Goal: Transaction & Acquisition: Purchase product/service

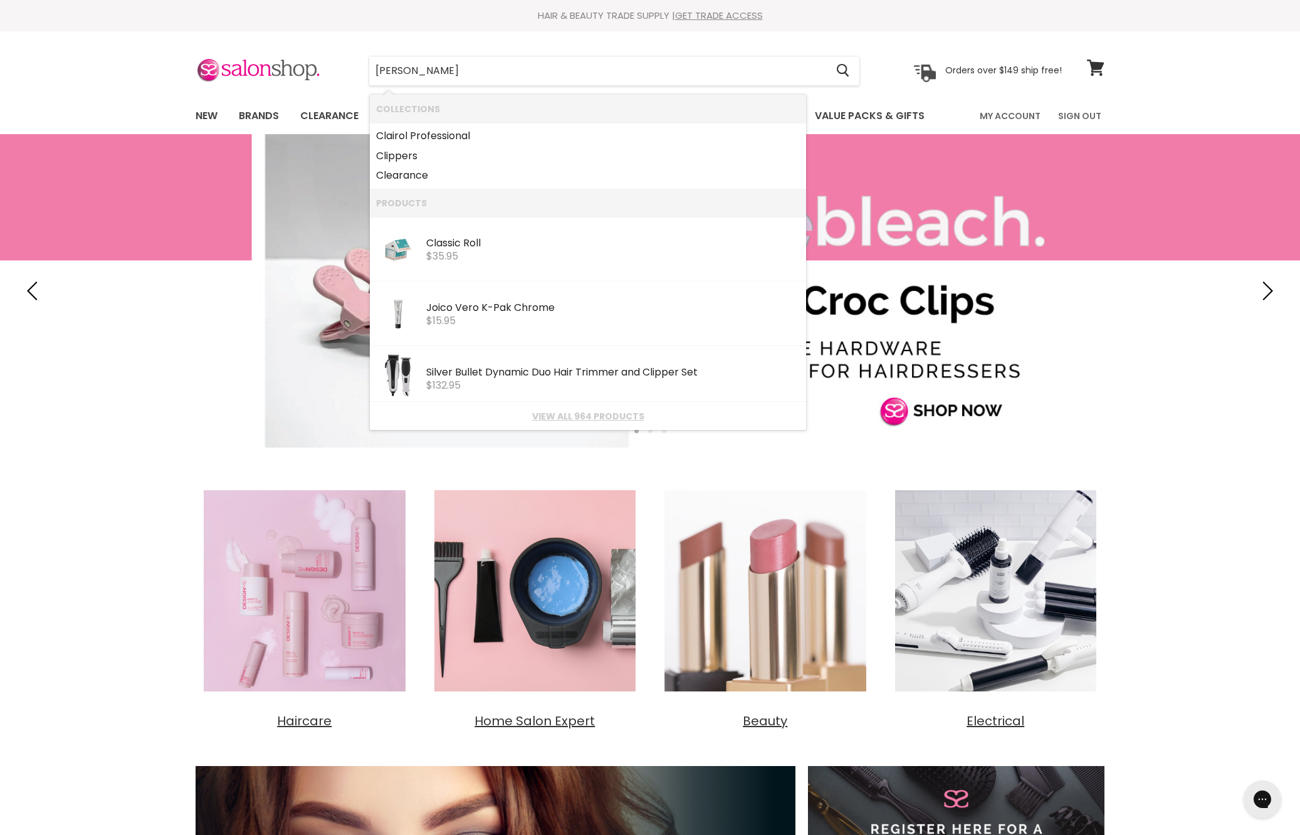
type input "clever"
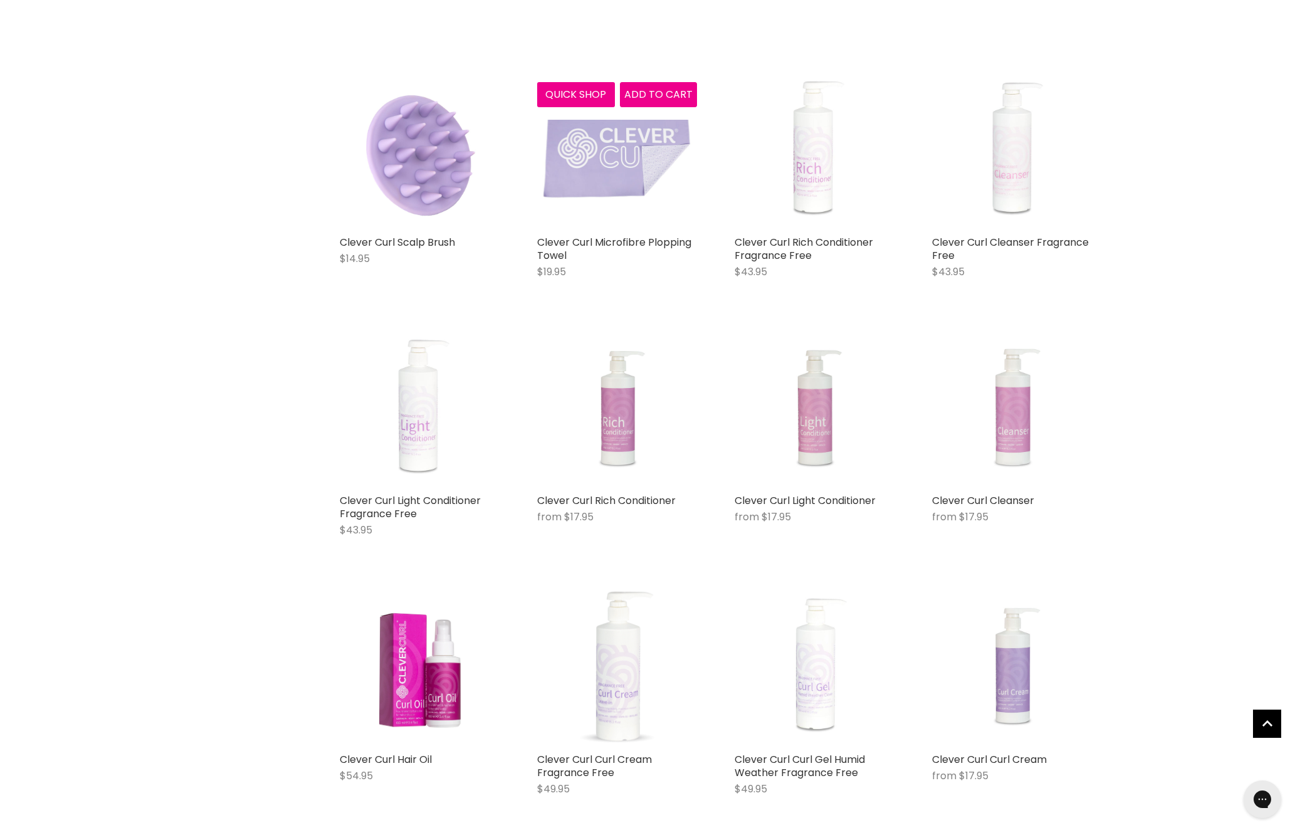
scroll to position [544, 0]
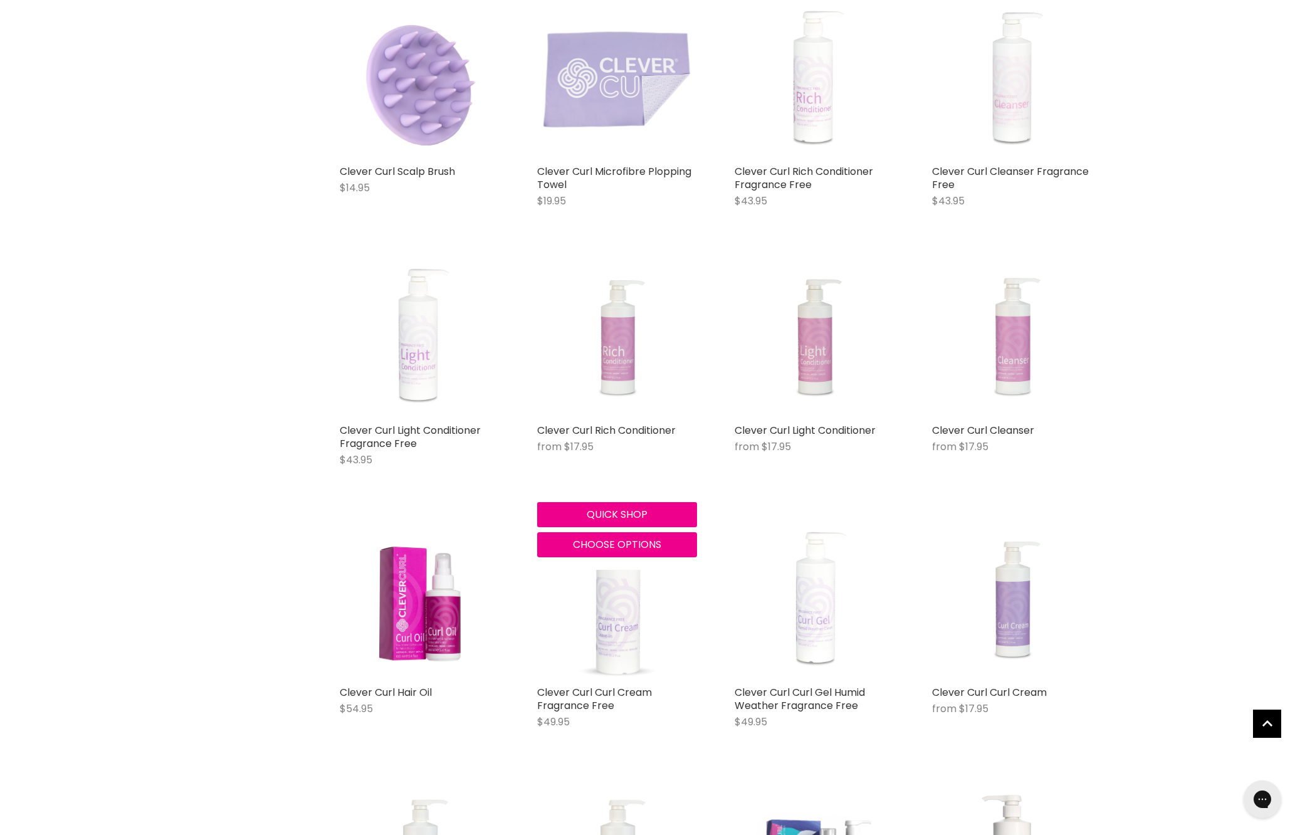
click at [623, 409] on img "Main content" at bounding box center [617, 338] width 120 height 160
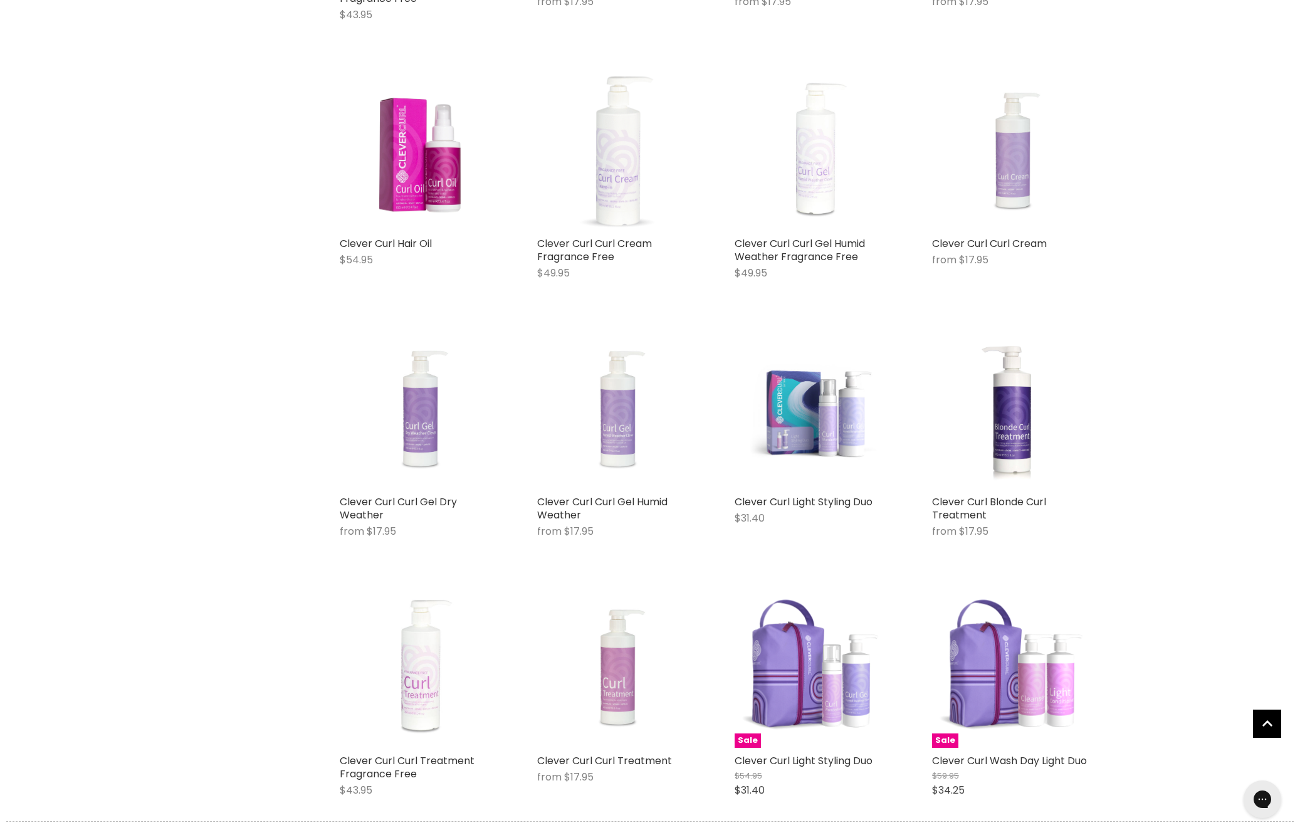
scroll to position [993, 0]
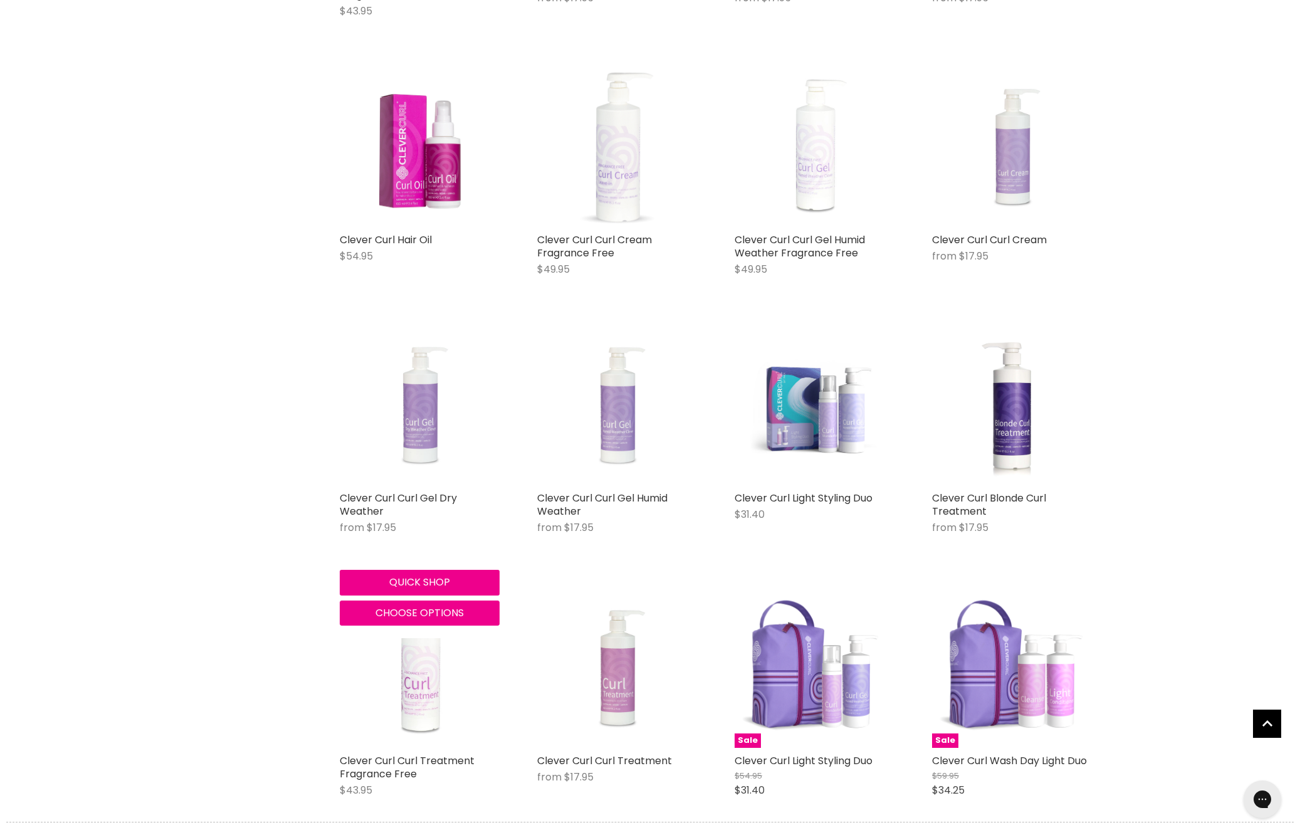
click at [417, 485] on img "Main content" at bounding box center [420, 405] width 120 height 160
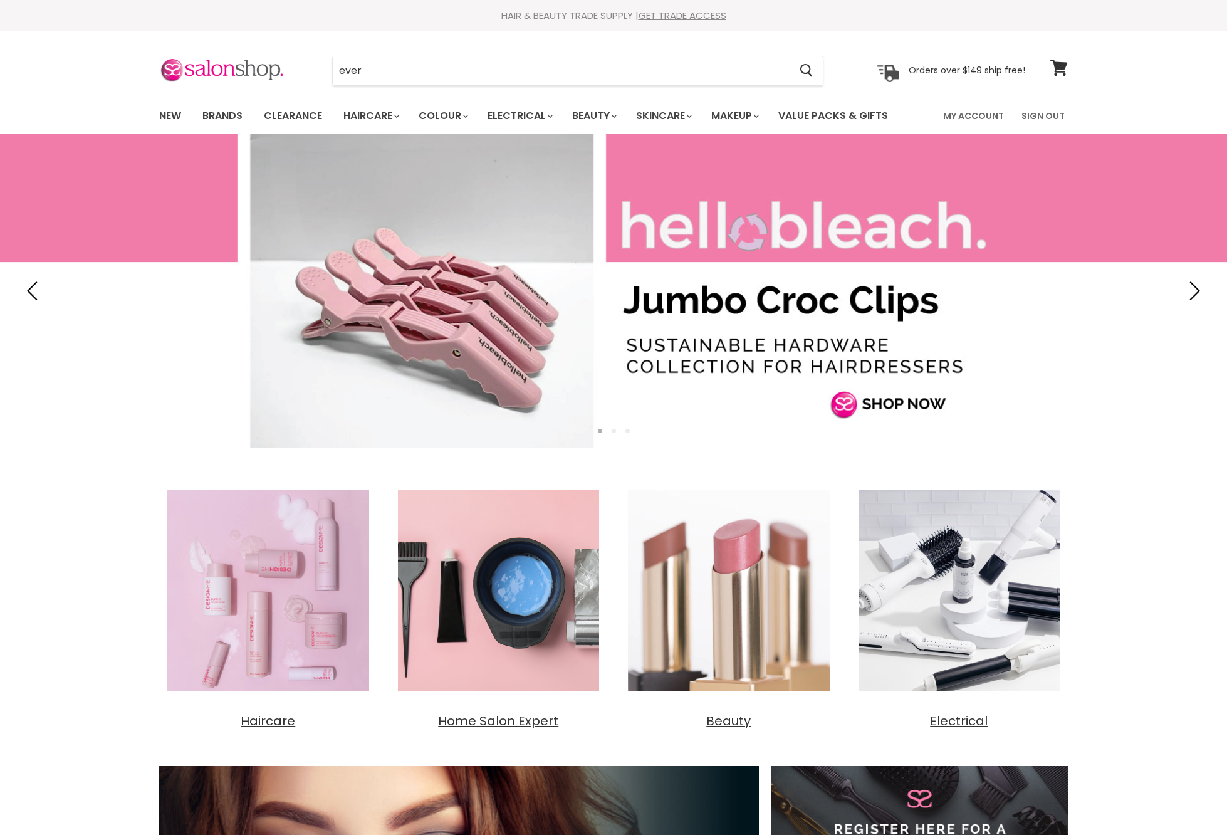
type input "evere"
type input "s"
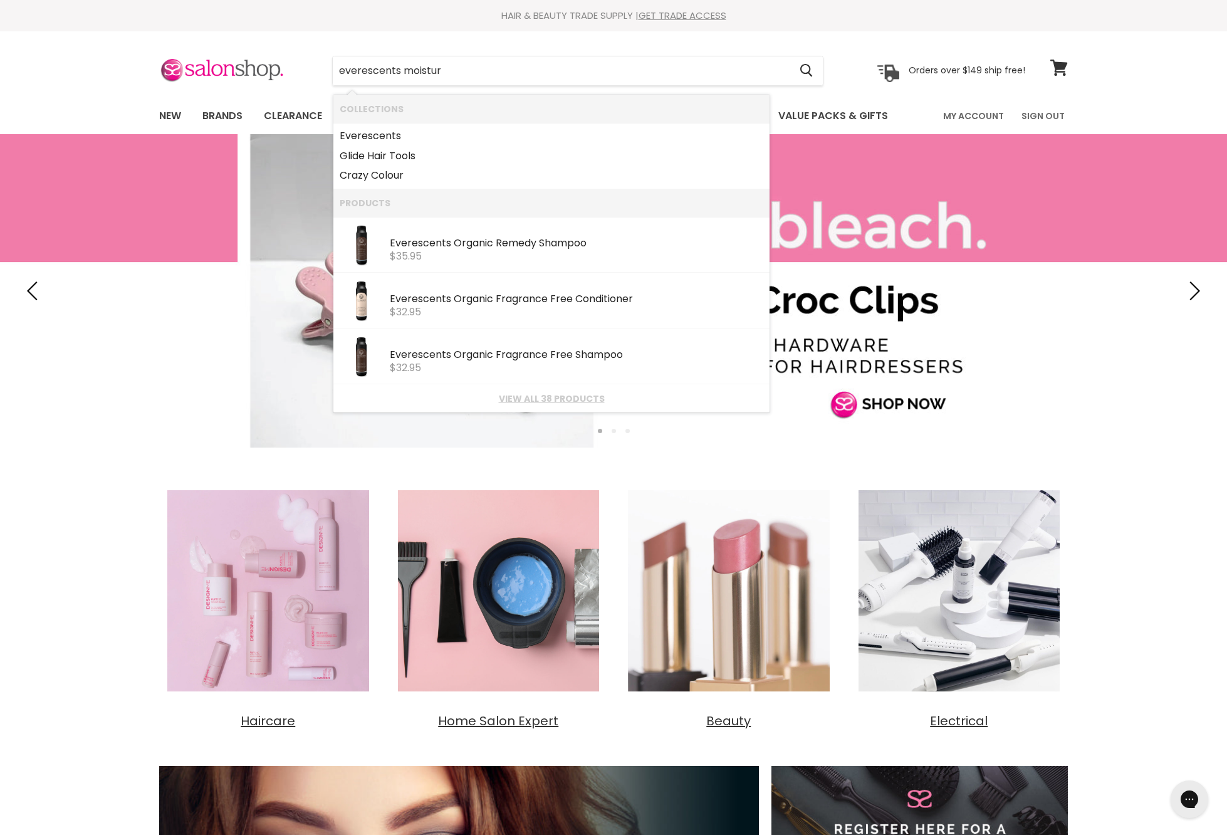
type input "everescents moisture"
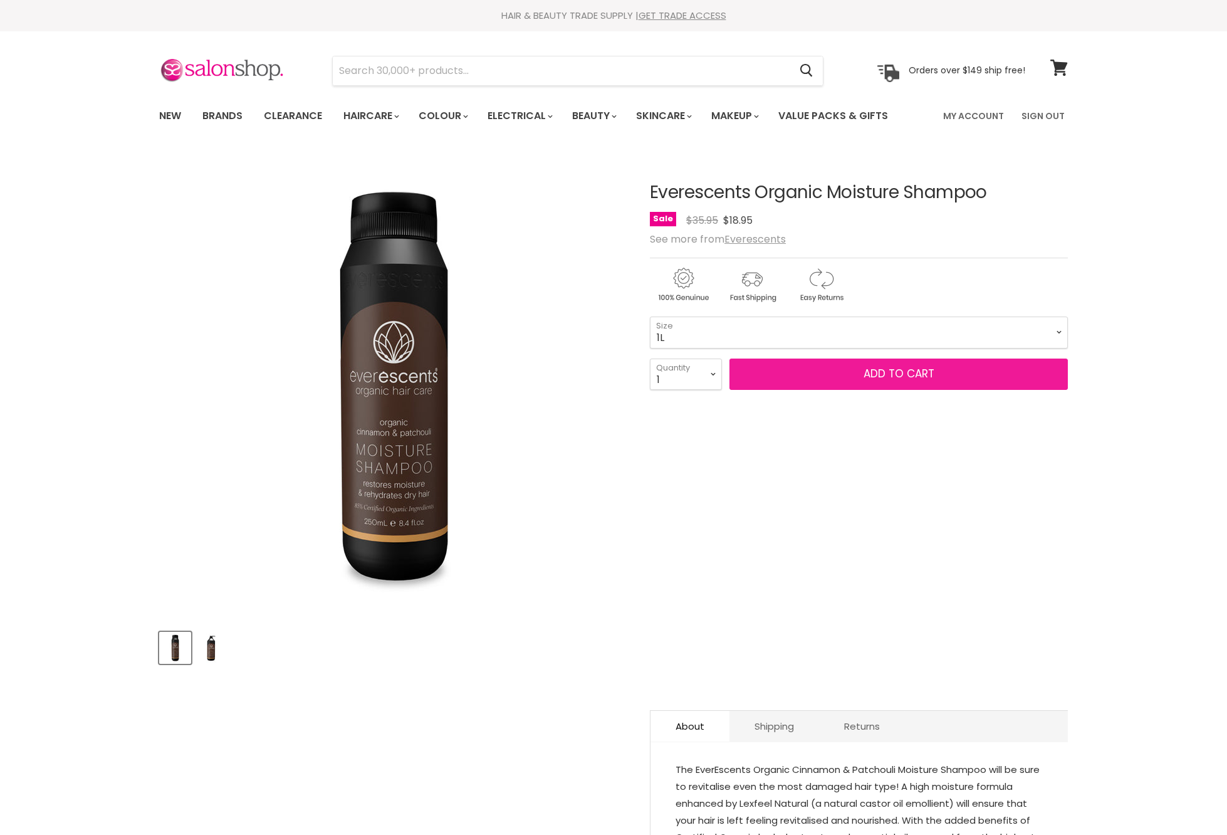
select select "1L"
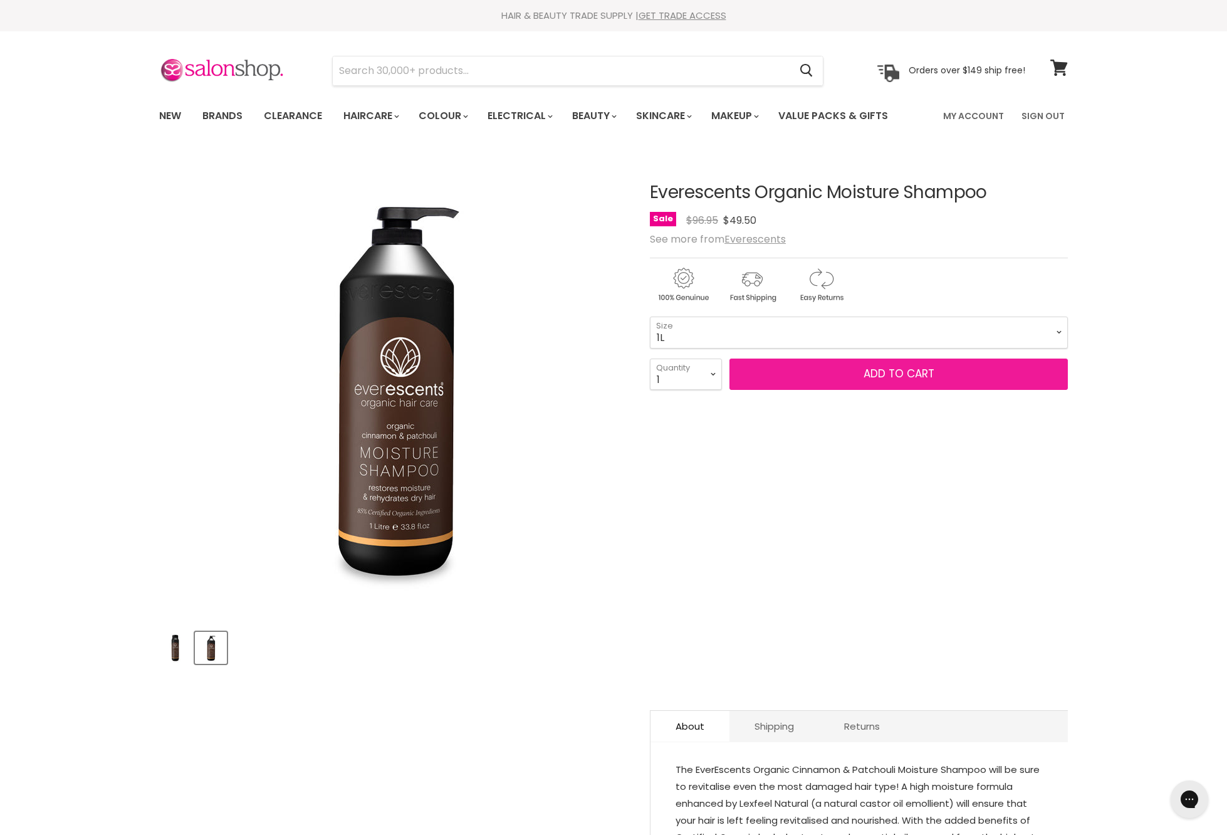
click at [815, 390] on button "Add to cart" at bounding box center [899, 374] width 338 height 31
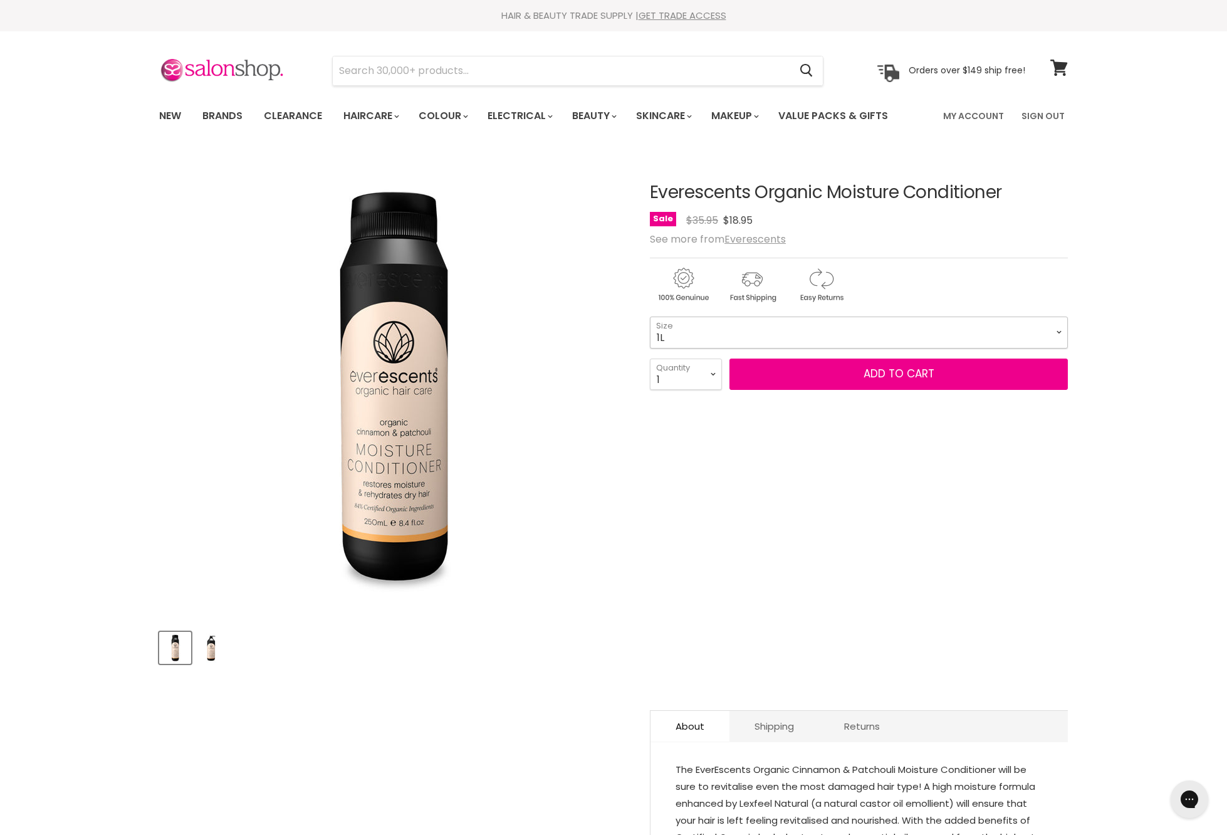
select select "1L"
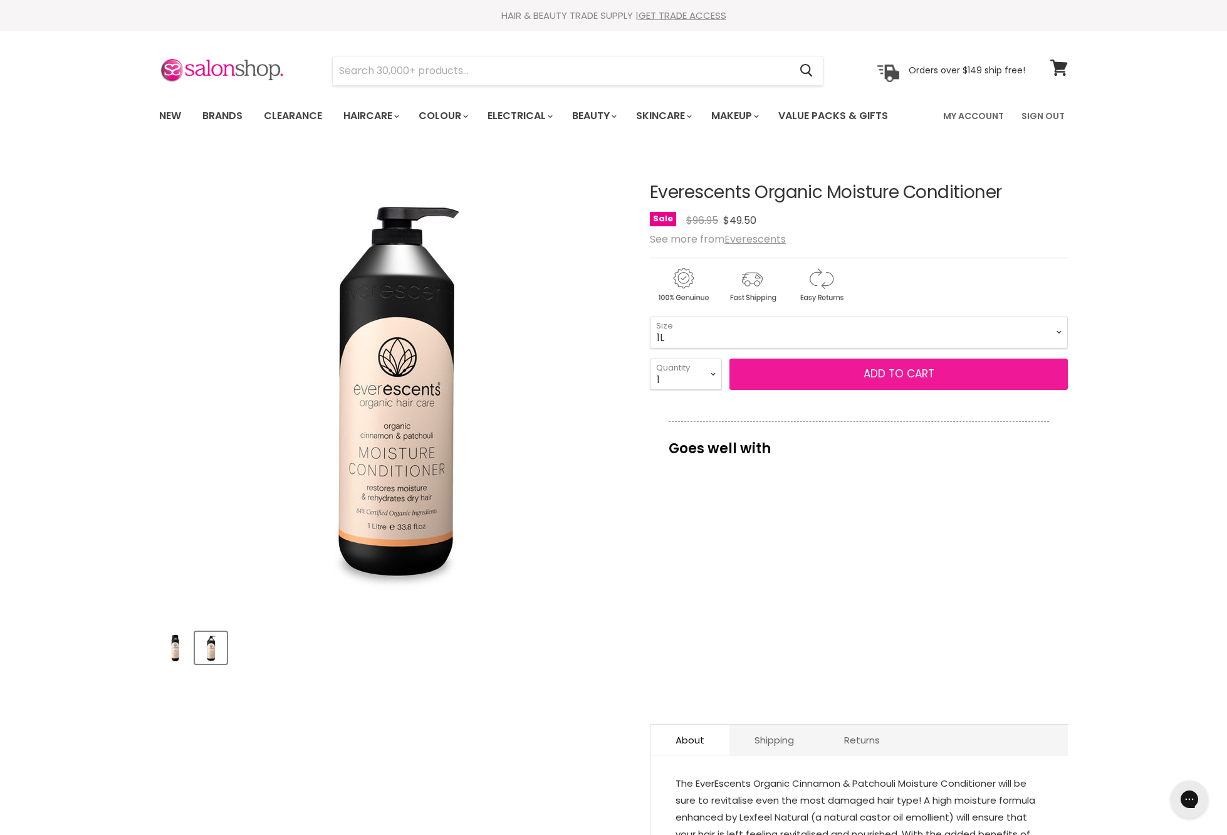
click at [844, 390] on button "Add to cart" at bounding box center [899, 374] width 338 height 31
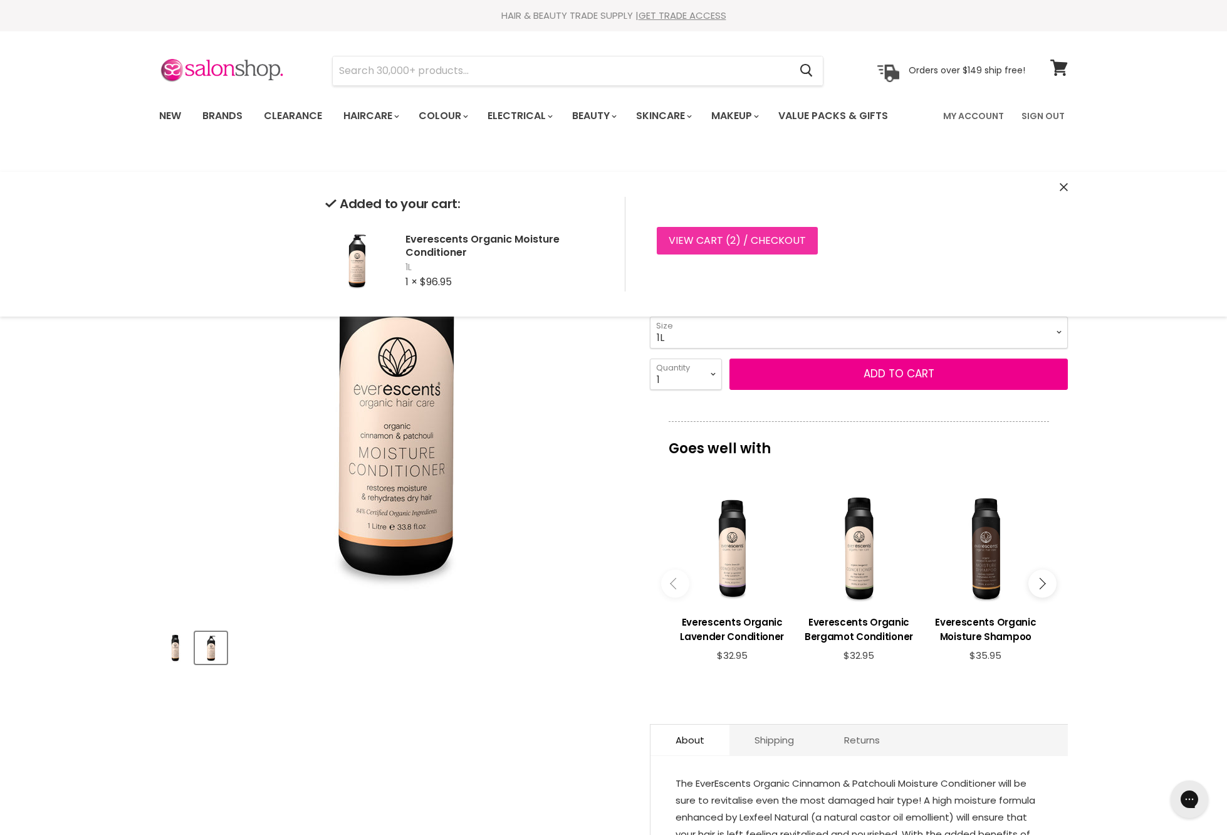
click at [807, 246] on link "View cart ( 2 ) / Checkout" at bounding box center [737, 241] width 161 height 28
